Goal: Transaction & Acquisition: Purchase product/service

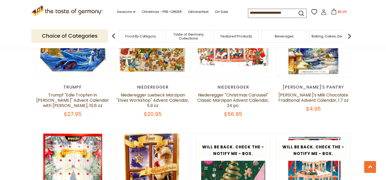
scroll to position [762, 0]
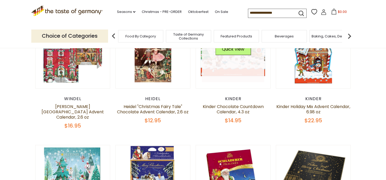
scroll to position [98, 0]
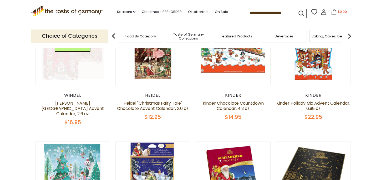
click at [63, 74] on link at bounding box center [73, 47] width 63 height 63
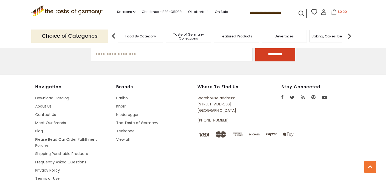
scroll to position [724, 0]
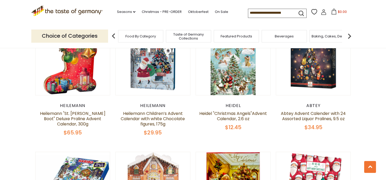
scroll to position [482, 0]
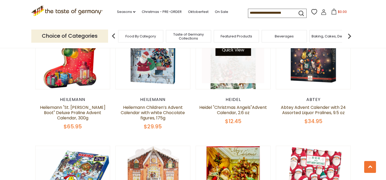
click at [230, 56] on button "Quick View" at bounding box center [234, 50] width 36 height 12
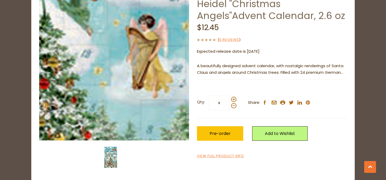
scroll to position [56, 0]
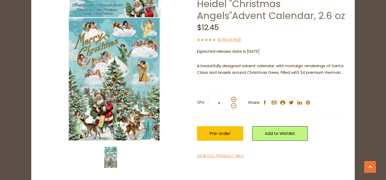
click at [332, 76] on p "A beautifully designed advent calendar, with nostalgic renderings of Santa Clau…" at bounding box center [272, 69] width 150 height 13
click at [235, 159] on link "View Full Product Info" at bounding box center [220, 156] width 47 height 6
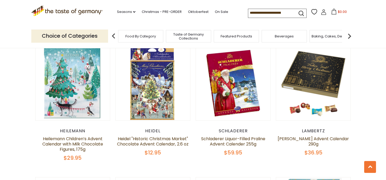
scroll to position [194, 0]
